Goal: Transaction & Acquisition: Book appointment/travel/reservation

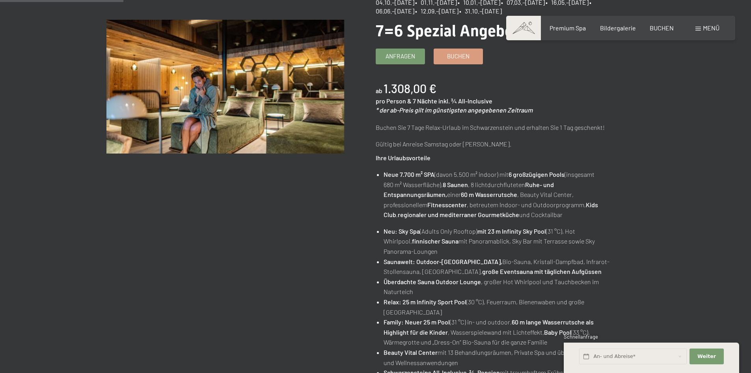
scroll to position [118, 0]
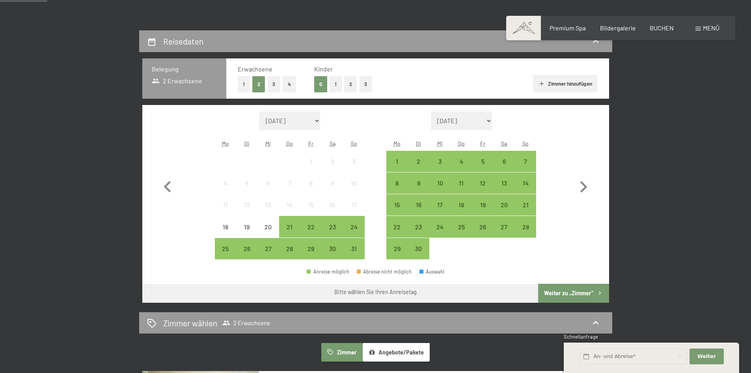
scroll to position [197, 0]
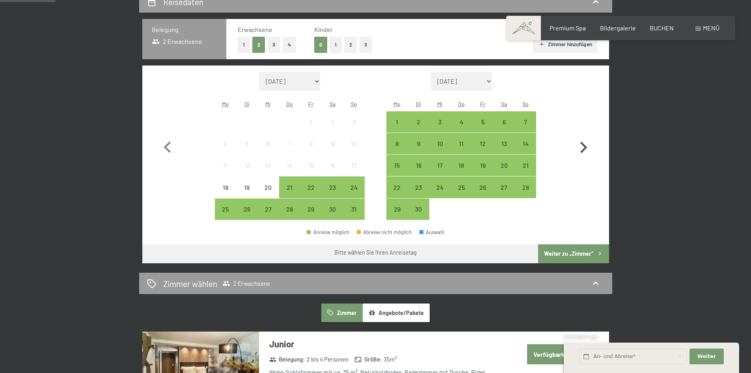
click at [581, 153] on icon "button" at bounding box center [583, 147] width 7 height 11
select select "2025-09-01"
select select "2025-10-01"
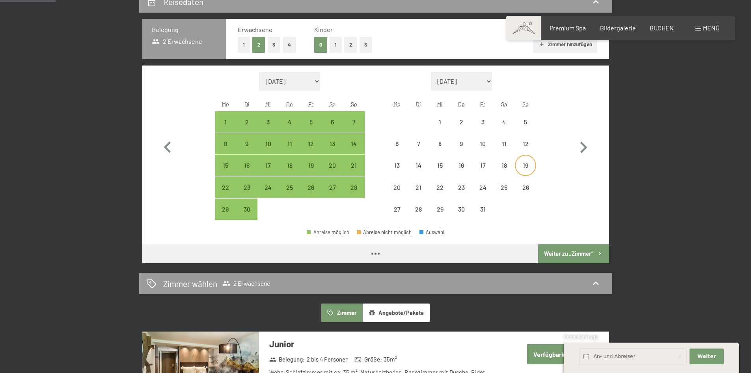
select select "2025-09-01"
select select "2025-10-01"
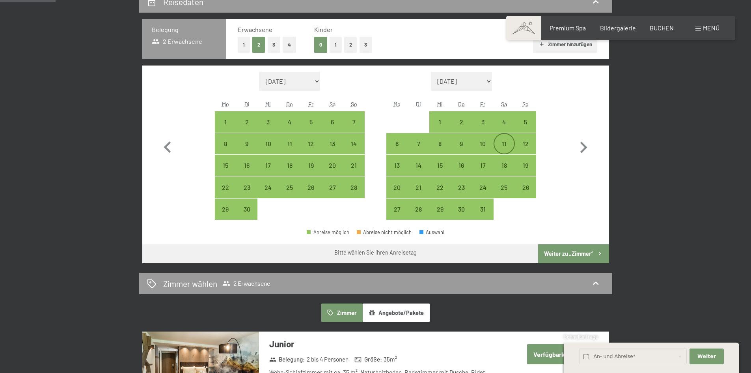
click at [505, 140] on div "11" at bounding box center [504, 150] width 20 height 20
select select "2025-09-01"
select select "2025-10-01"
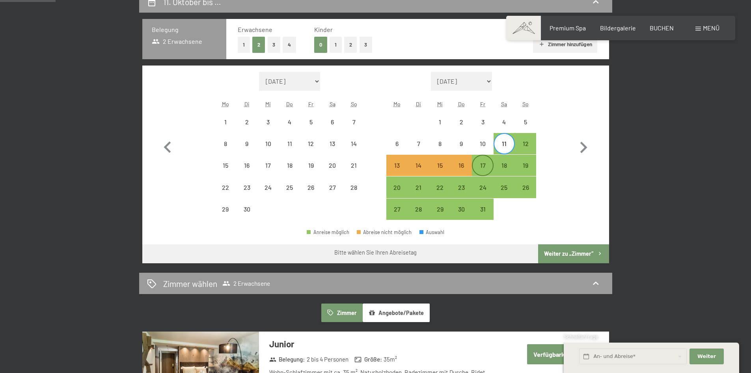
click at [488, 169] on div "17" at bounding box center [483, 172] width 20 height 20
select select "2025-09-01"
select select "2025-10-01"
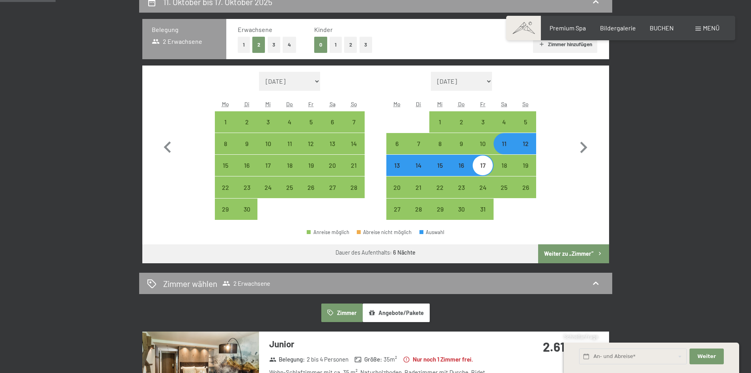
click at [554, 256] on button "Weiter zu „Zimmer“" at bounding box center [573, 253] width 71 height 19
select select "2025-09-01"
select select "2025-10-01"
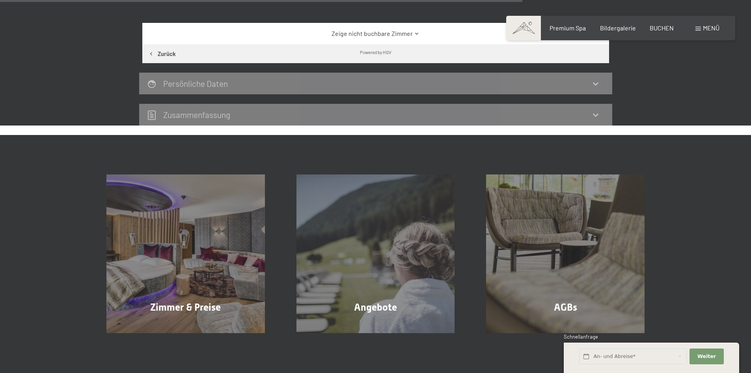
scroll to position [306, 0]
